Goal: Task Accomplishment & Management: Complete application form

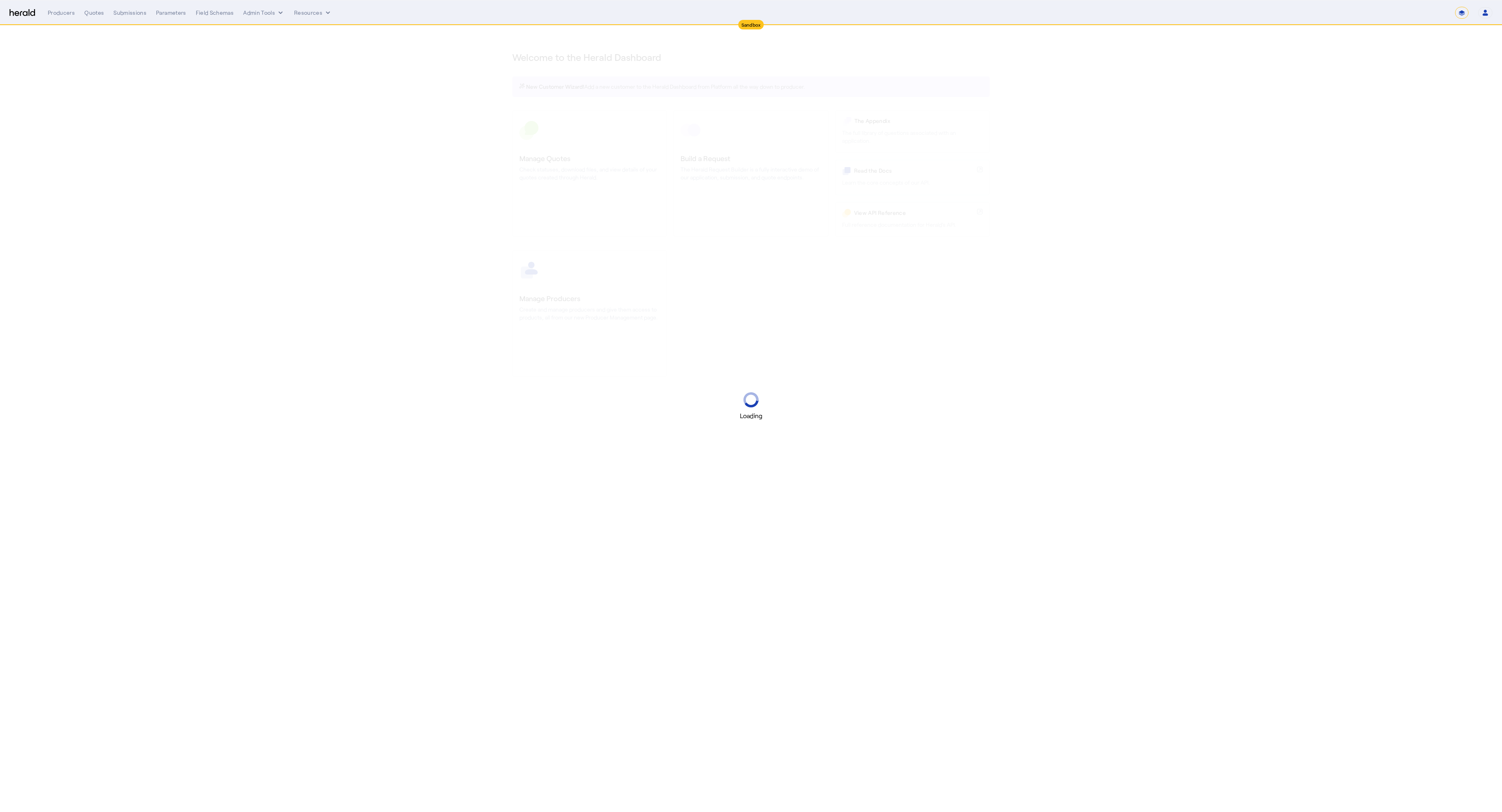
select select "*******"
select select "pfm_2v8p_herald_api"
click at [296, 15] on button "Resources" at bounding box center [313, 13] width 38 height 8
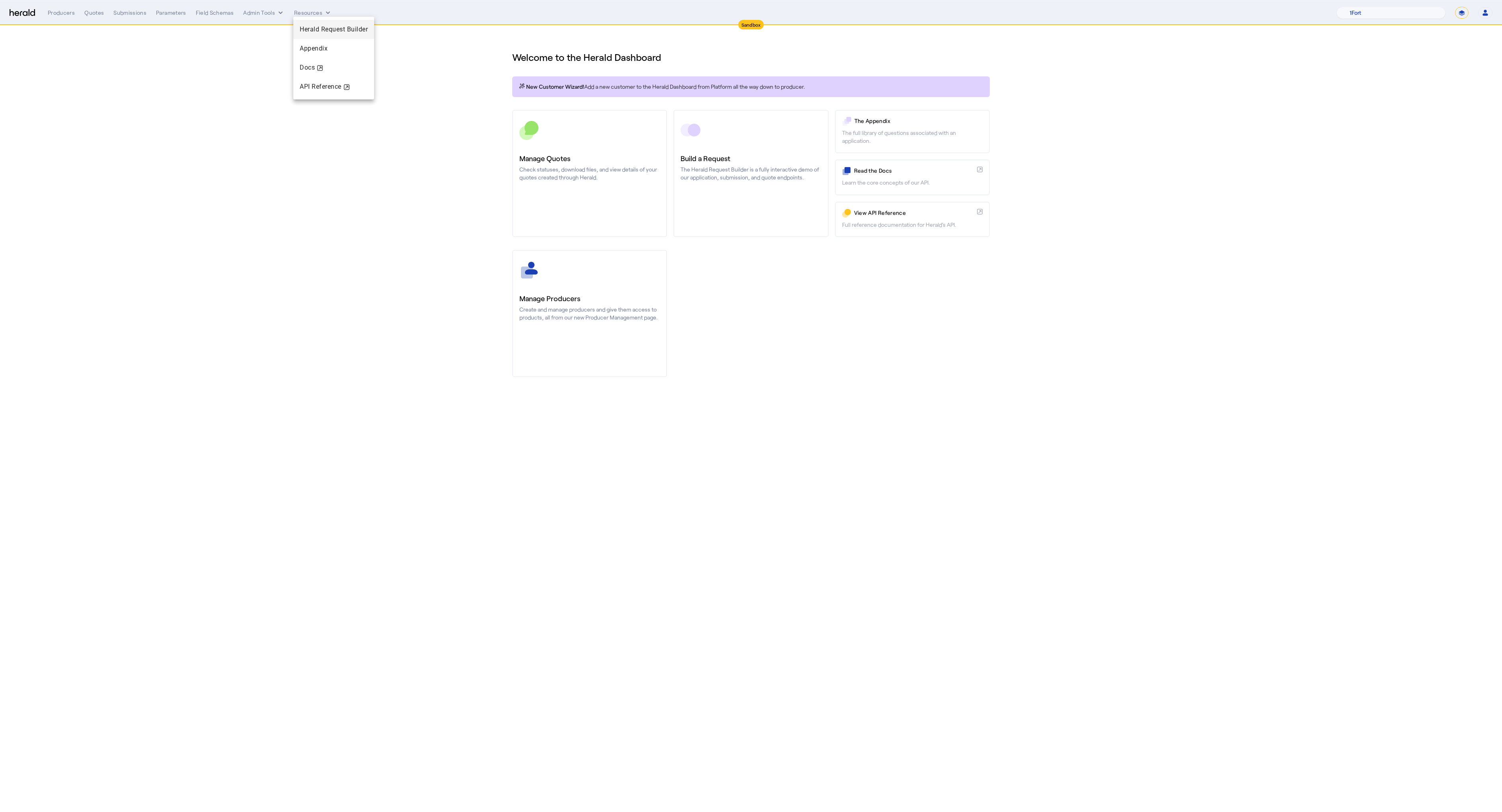
click at [311, 29] on span "Herald Request Builder" at bounding box center [334, 29] width 68 height 8
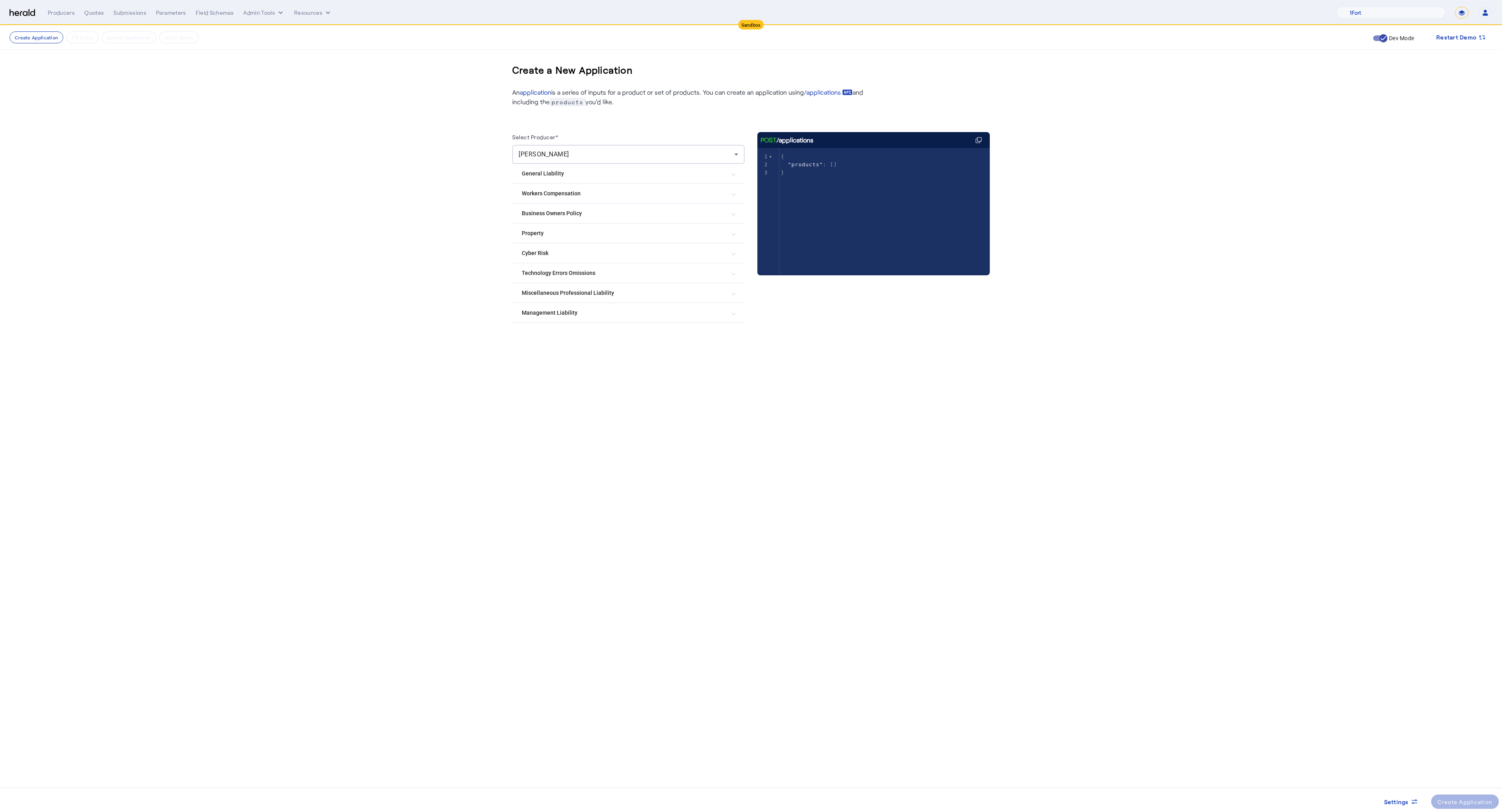
click at [564, 179] on mat-expansion-panel-header "General Liability" at bounding box center [628, 173] width 233 height 19
click at [546, 368] on Compensation "Workers Compensation" at bounding box center [623, 365] width 203 height 8
click at [553, 170] on Liability "General Liability" at bounding box center [623, 174] width 203 height 8
click at [555, 174] on Liability "General Liability" at bounding box center [623, 177] width 203 height 8
click at [542, 255] on Risk "Cyber Risk" at bounding box center [623, 253] width 203 height 8
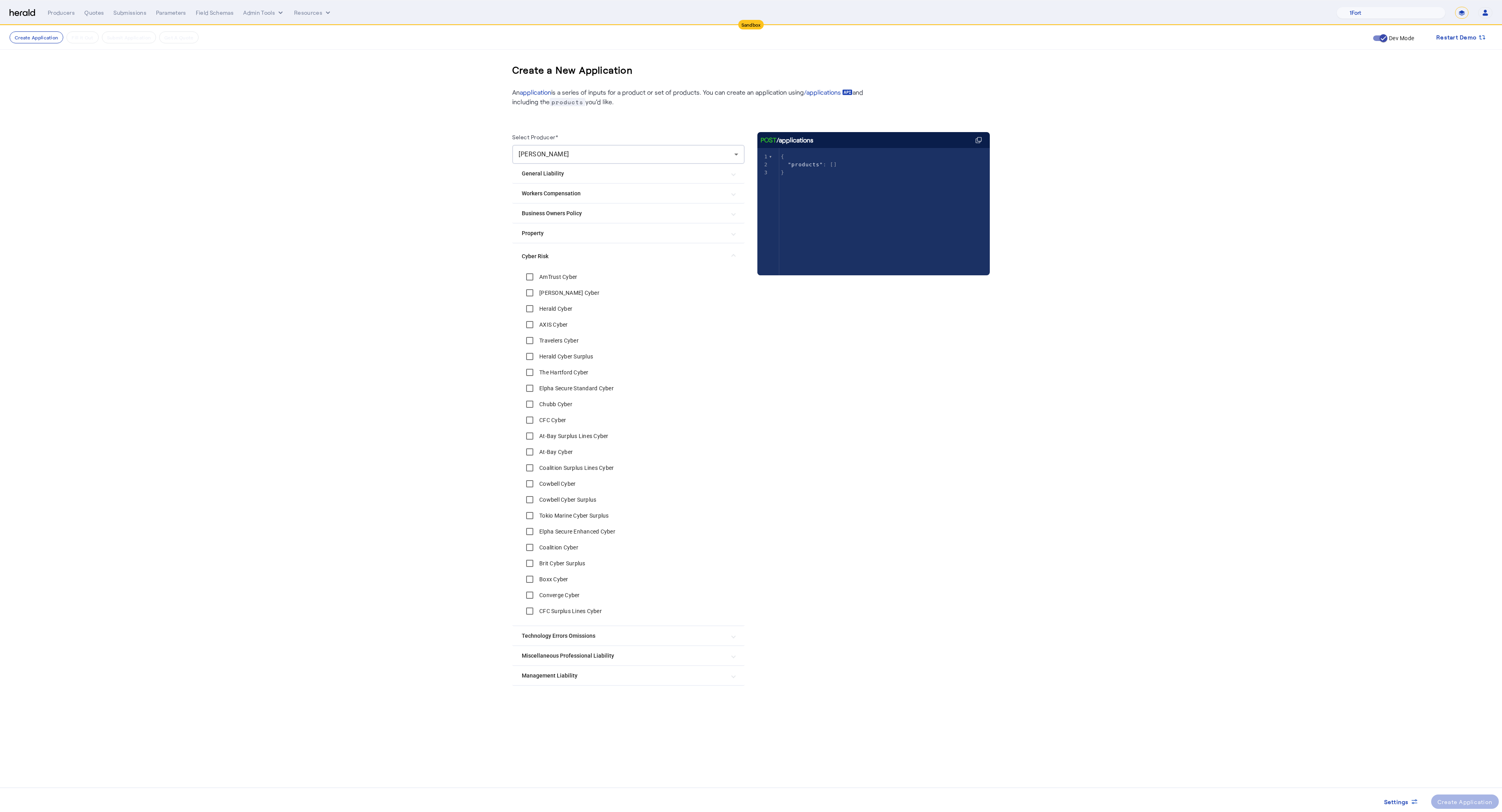
select select "**********"
click at [1455, 7] on select "**********" at bounding box center [1461, 13] width 13 height 12
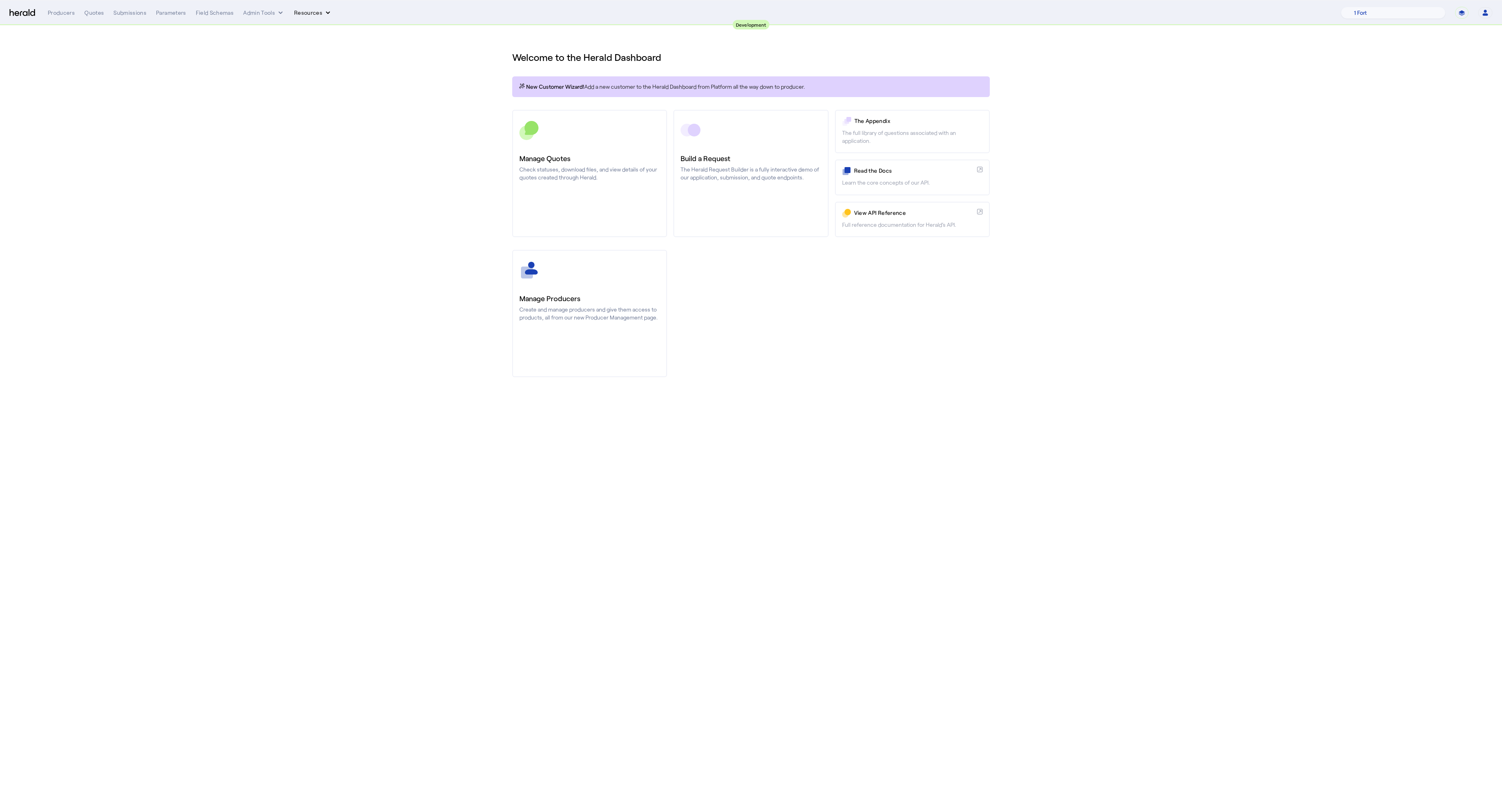
click at [300, 15] on button "Resources" at bounding box center [313, 13] width 38 height 8
click at [325, 29] on span "Herald Request Builder" at bounding box center [334, 29] width 68 height 8
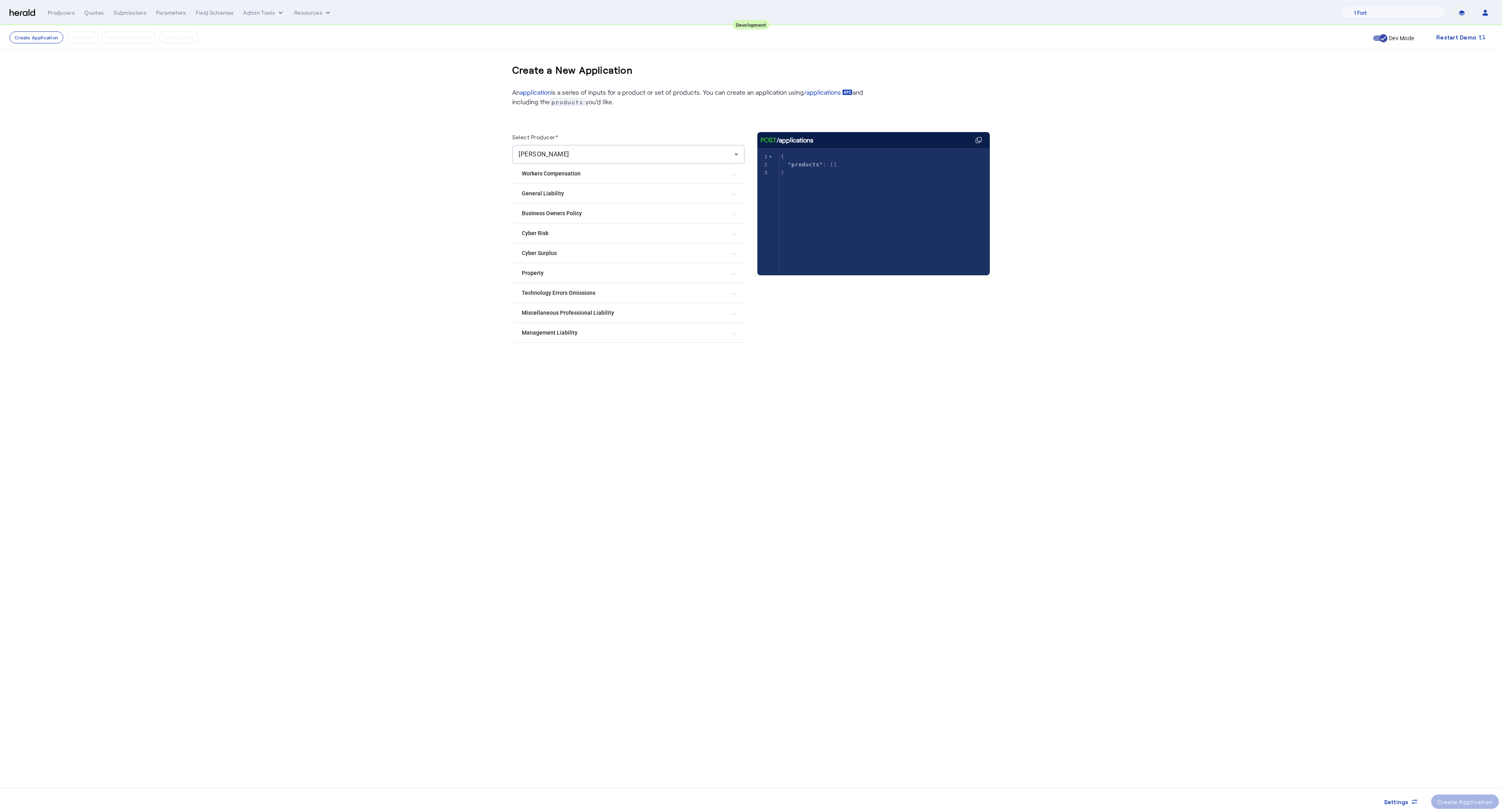
click at [549, 234] on Risk "Cyber Risk" at bounding box center [623, 233] width 203 height 8
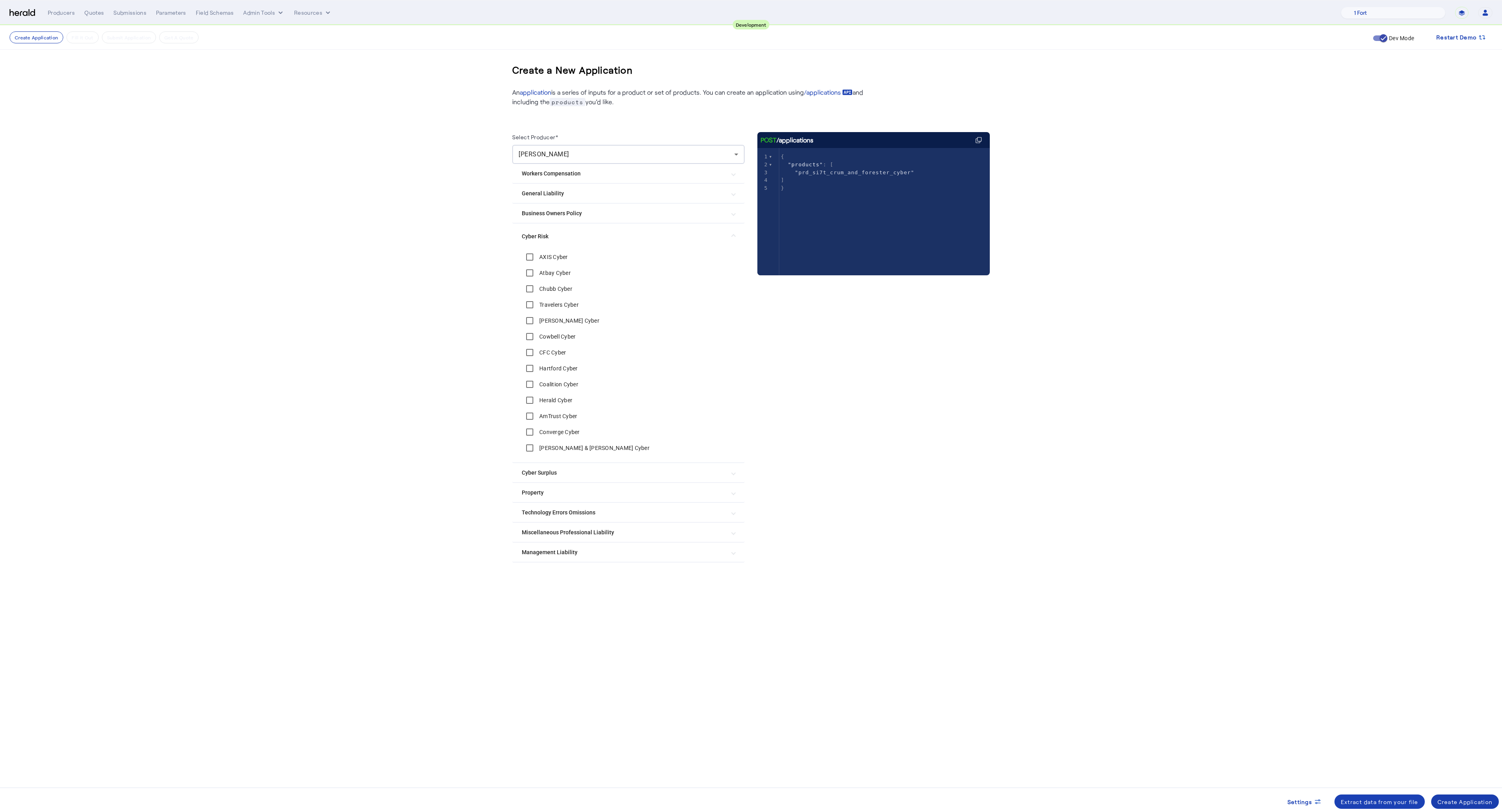
click at [1455, 800] on div "Create Application" at bounding box center [1465, 802] width 55 height 8
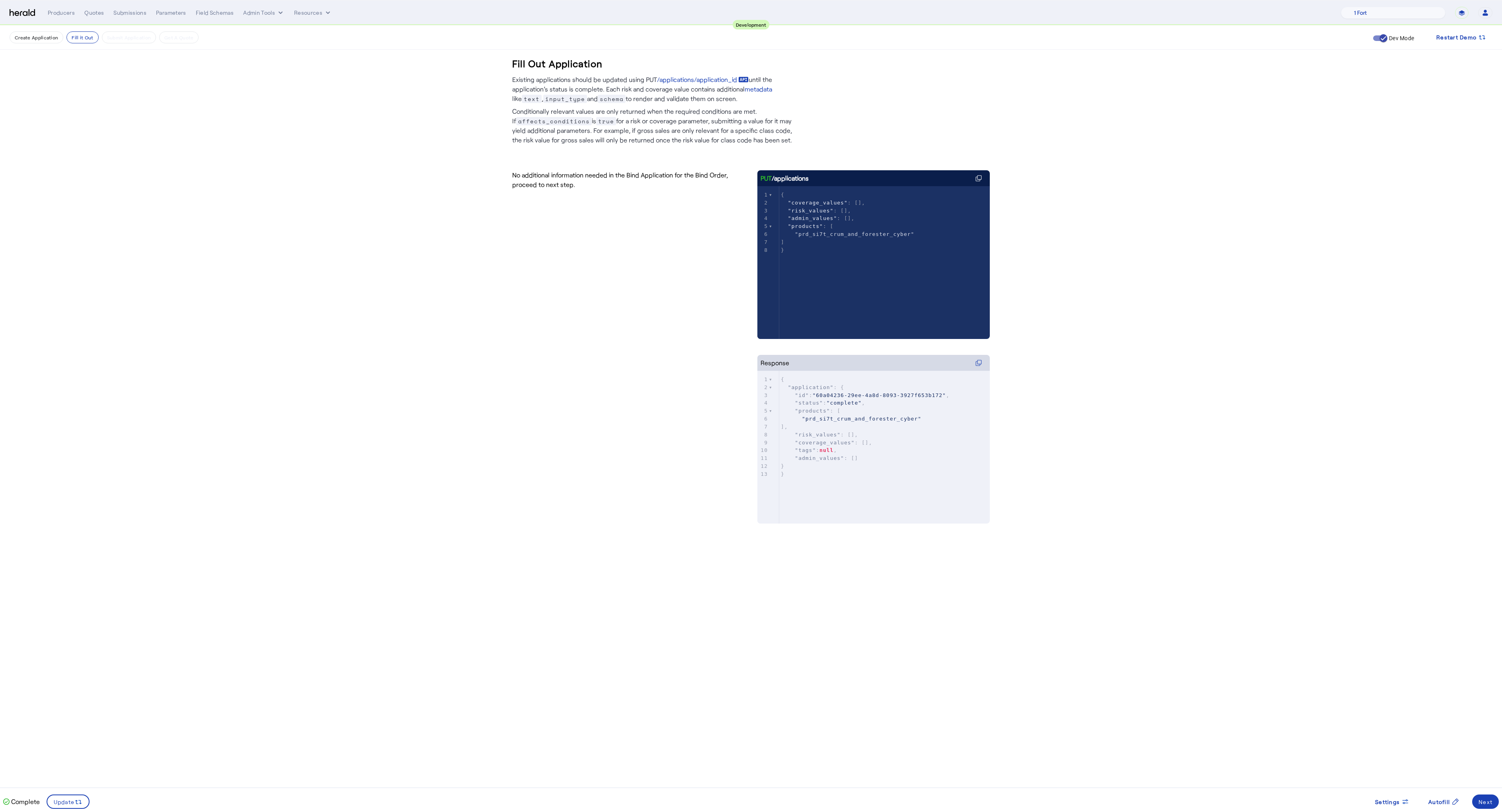
click at [318, 318] on fill-application-step "Create Application Fill it Out Submit Application Get A Quote Dev Mode Restart …" at bounding box center [751, 298] width 1502 height 546
